Goal: Information Seeking & Learning: Find specific fact

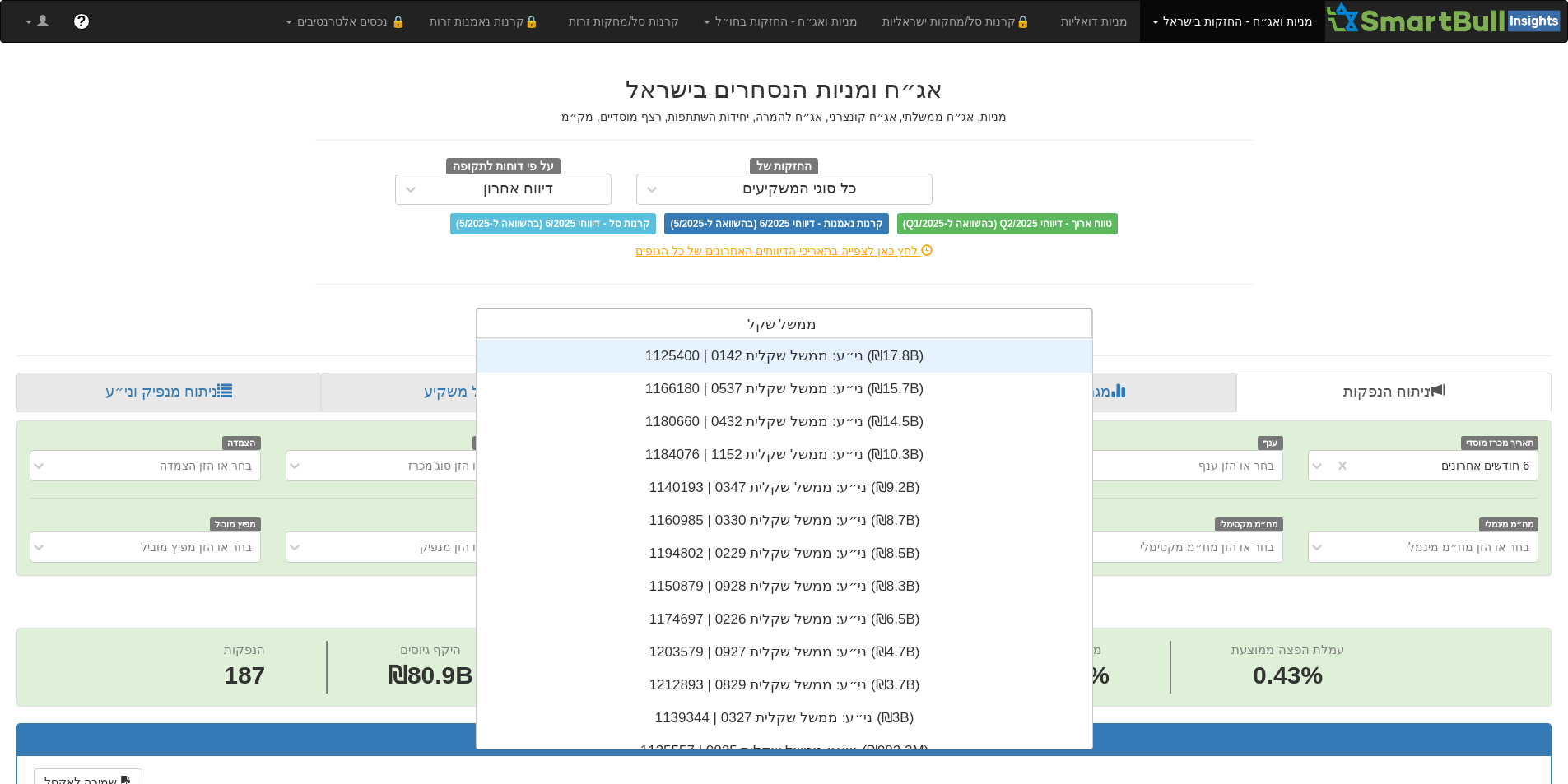
scroll to position [66, 0]
type input "ממשל"
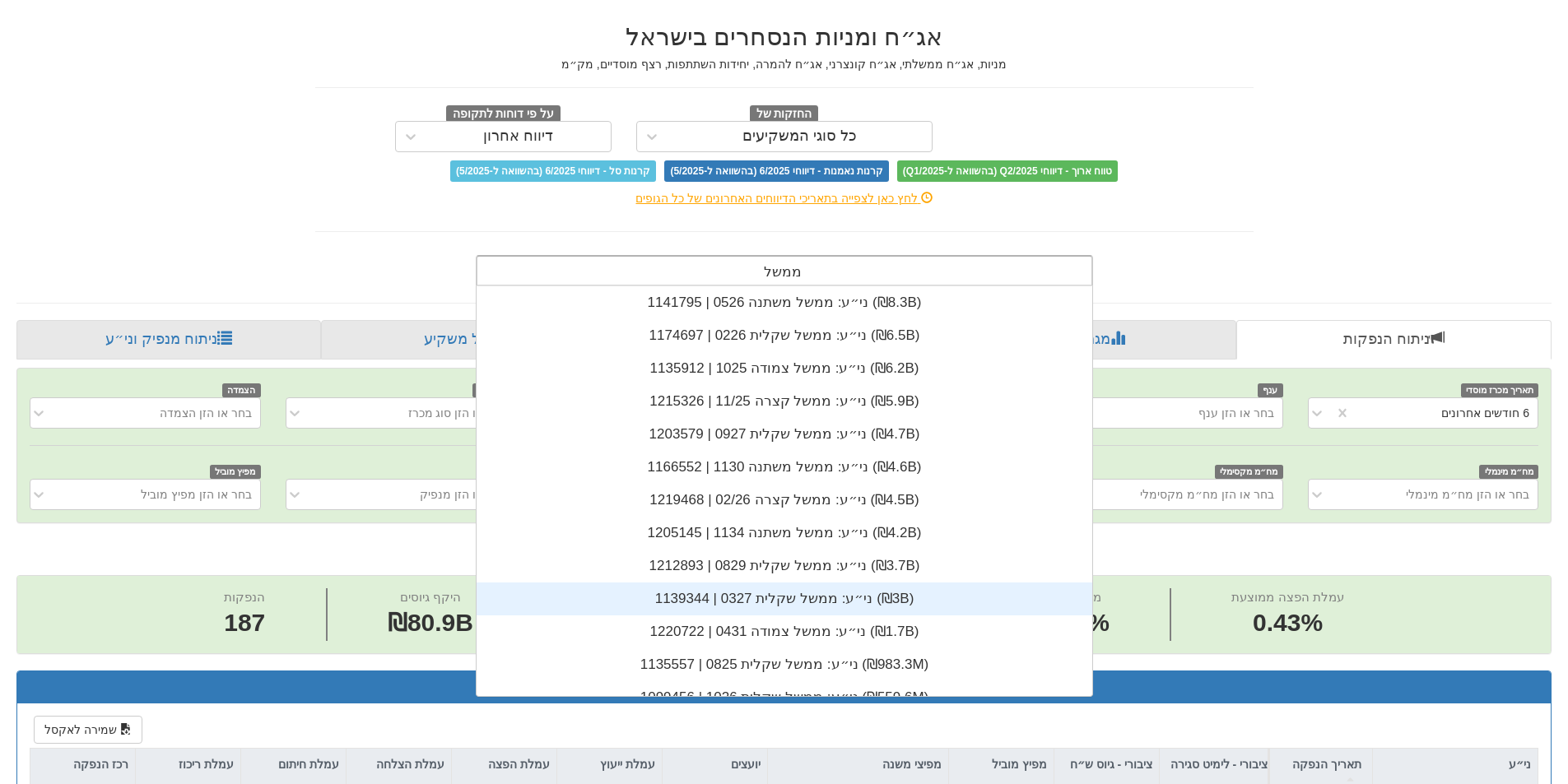
scroll to position [82, 0]
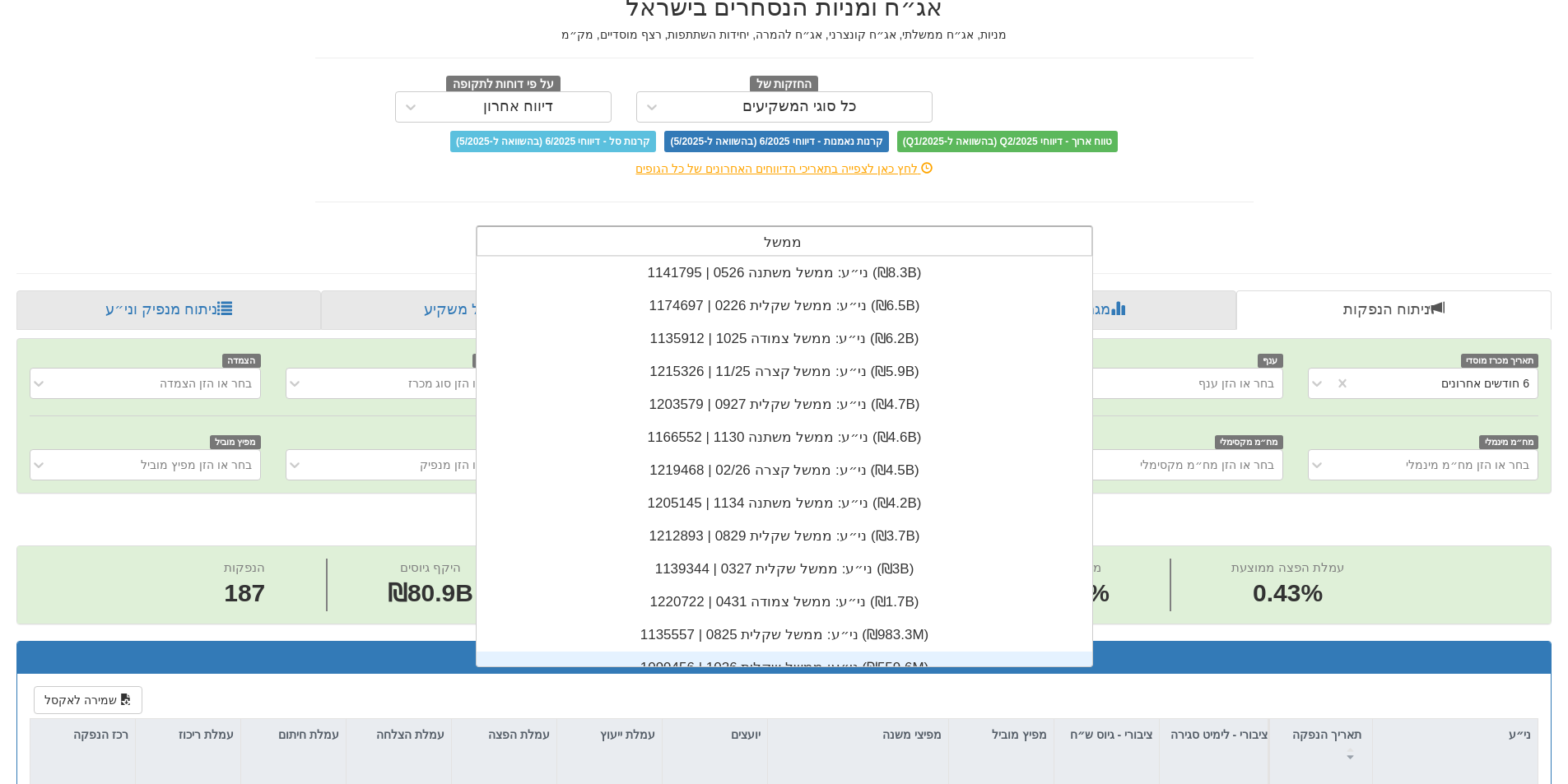
click at [903, 658] on div "ני״ע: ‏ממשל שקלית 1026 | 1099456 ‎(₪559.6M)‎" at bounding box center [784, 667] width 616 height 33
